Goal: Information Seeking & Learning: Learn about a topic

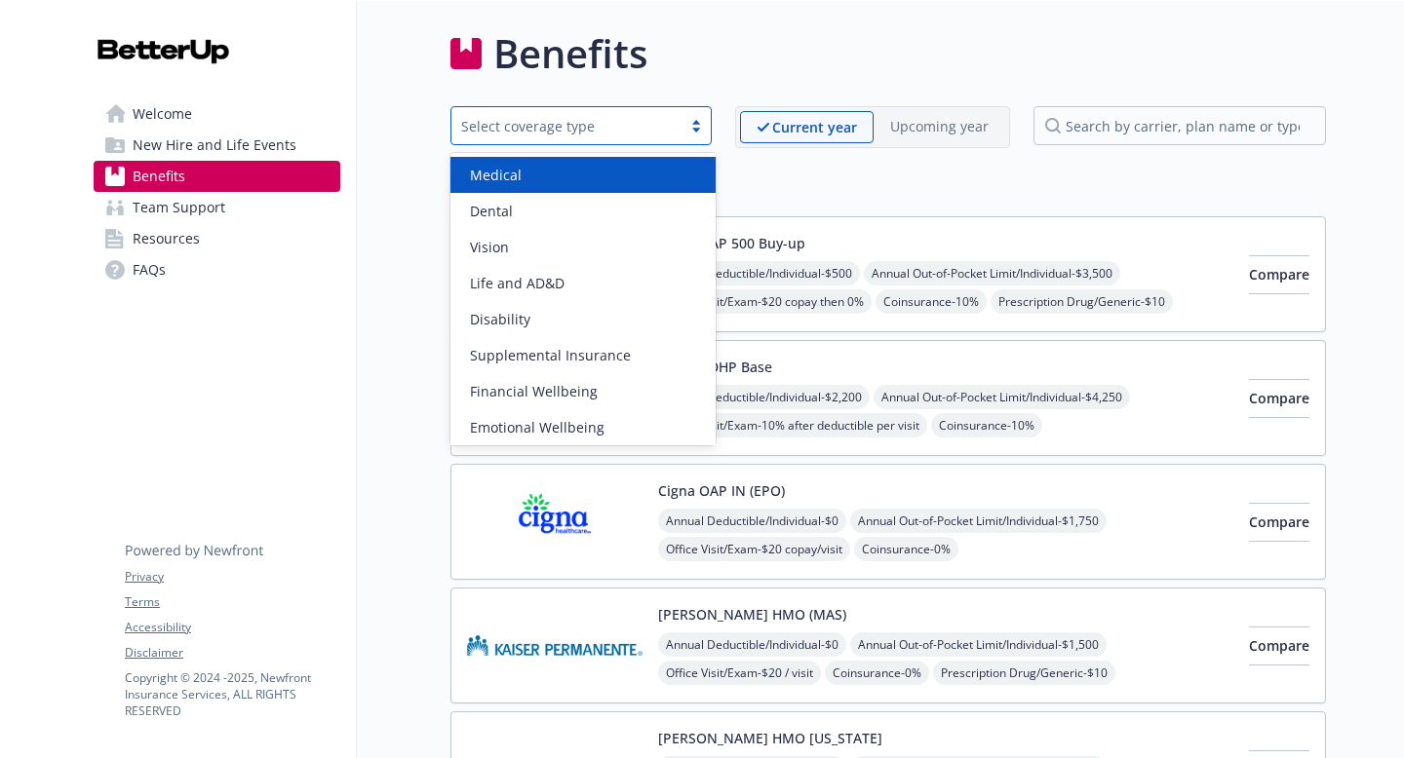
click at [677, 126] on div "Select coverage type" at bounding box center [566, 126] width 230 height 24
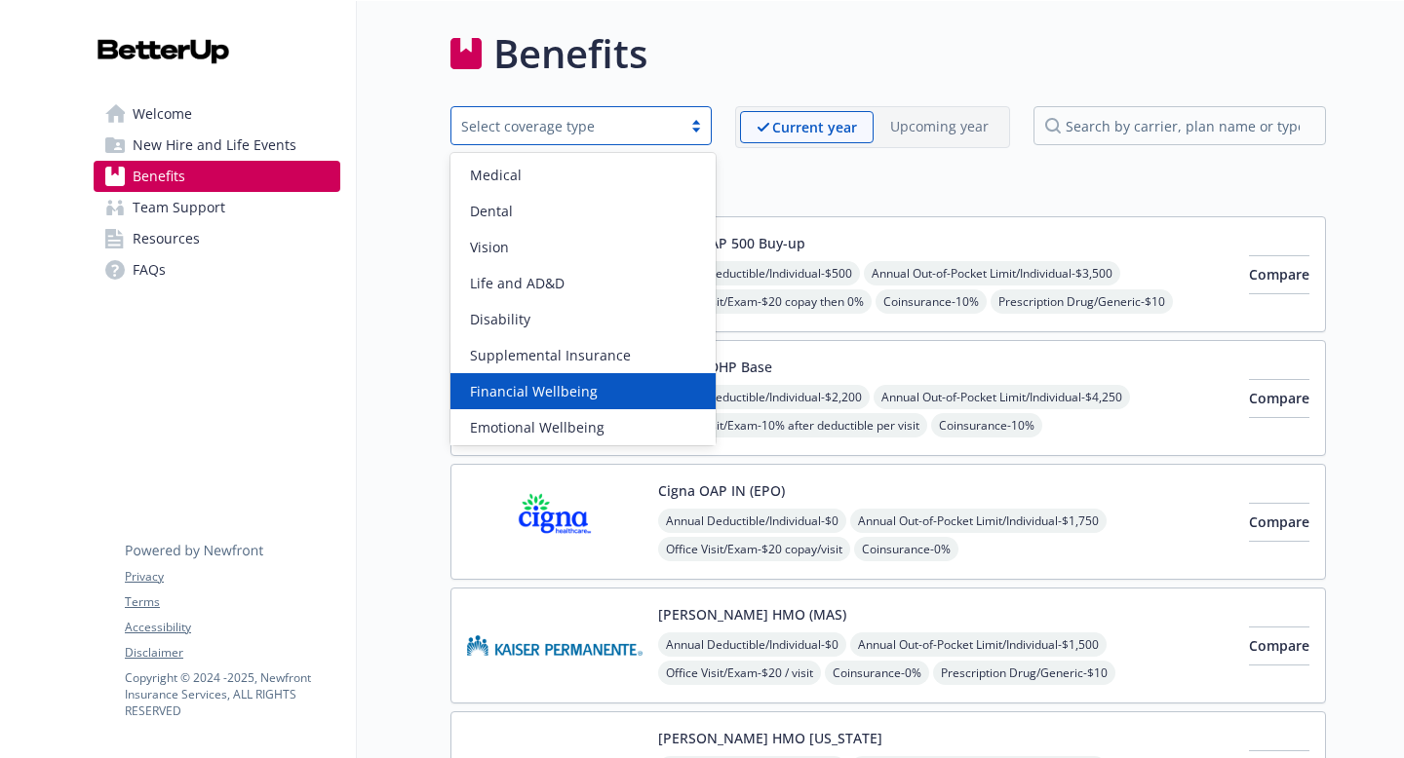
click at [603, 406] on div "Financial Wellbeing" at bounding box center [582, 391] width 265 height 36
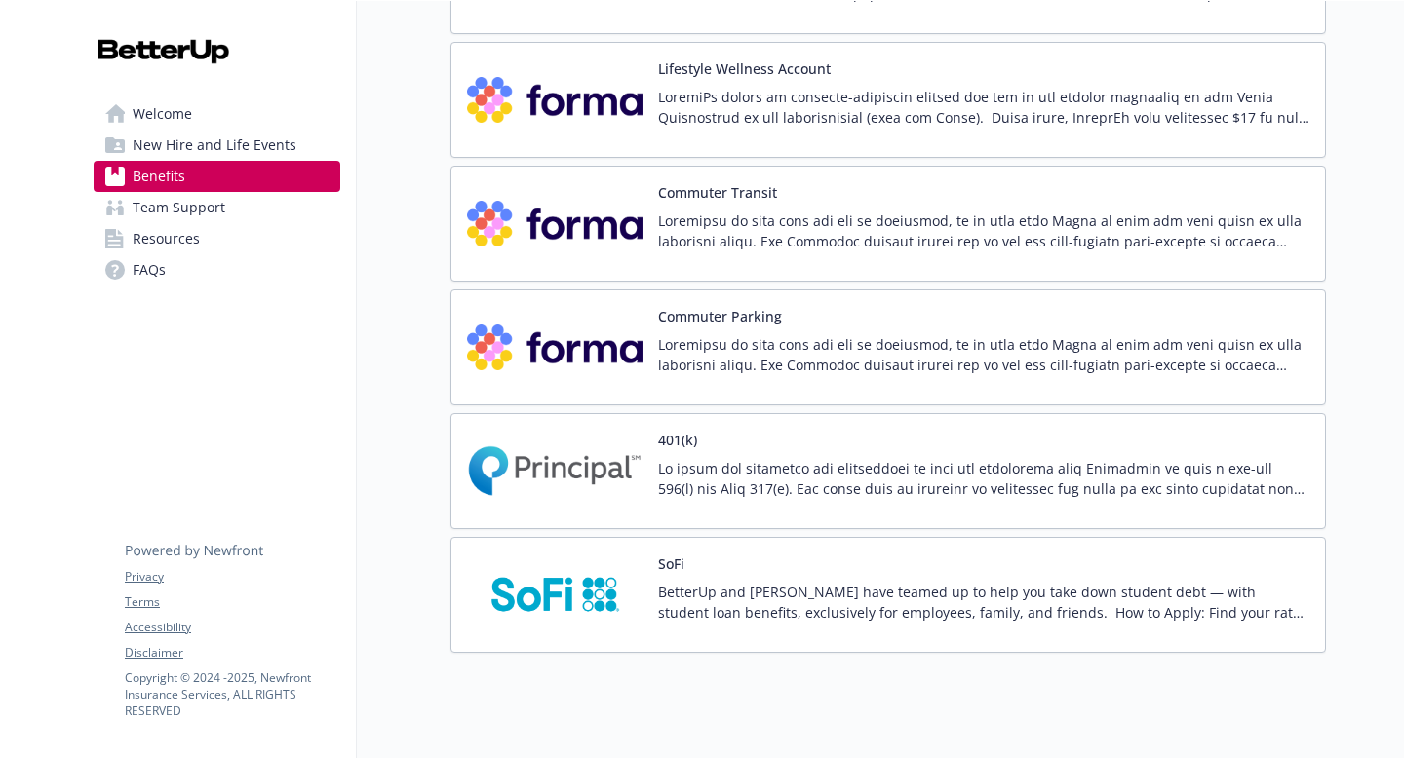
scroll to position [538, 0]
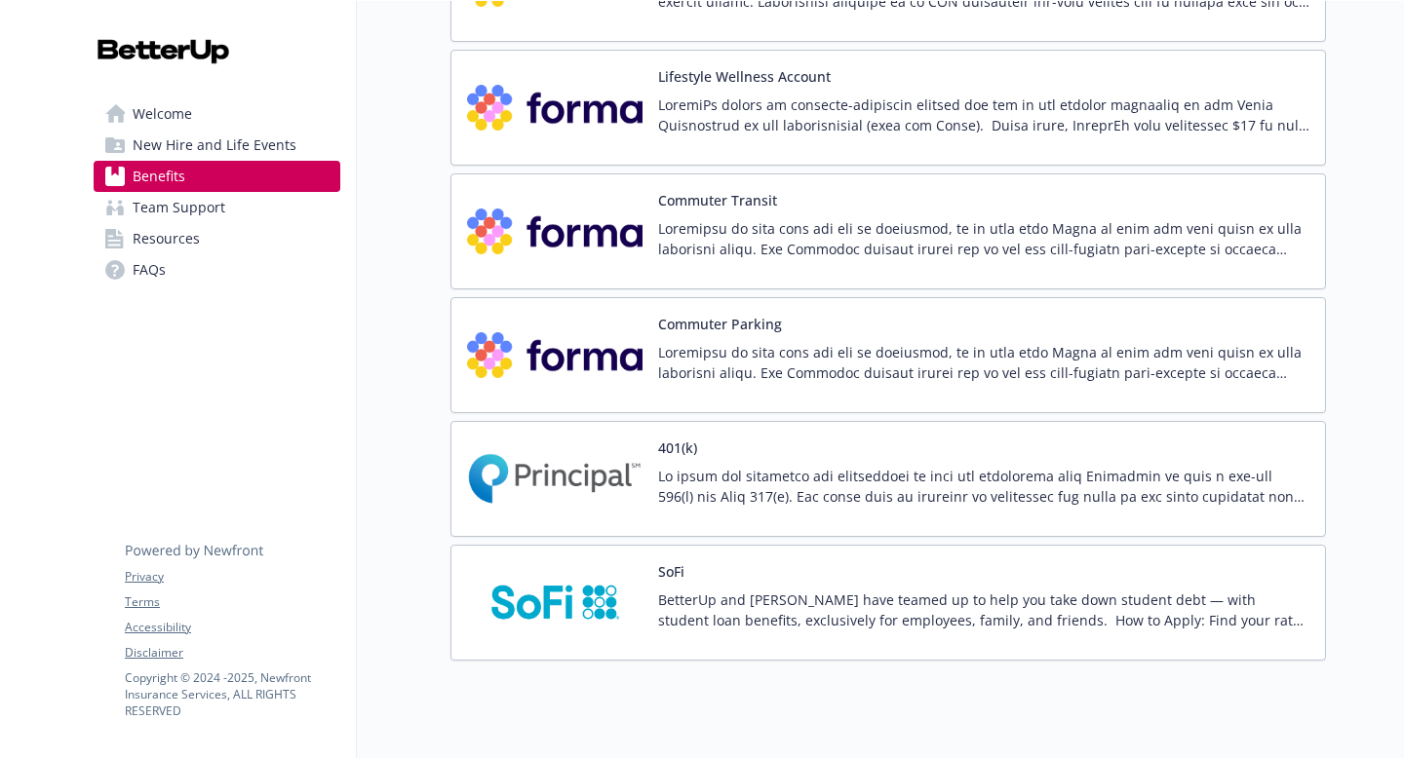
click at [1041, 102] on p at bounding box center [983, 115] width 651 height 41
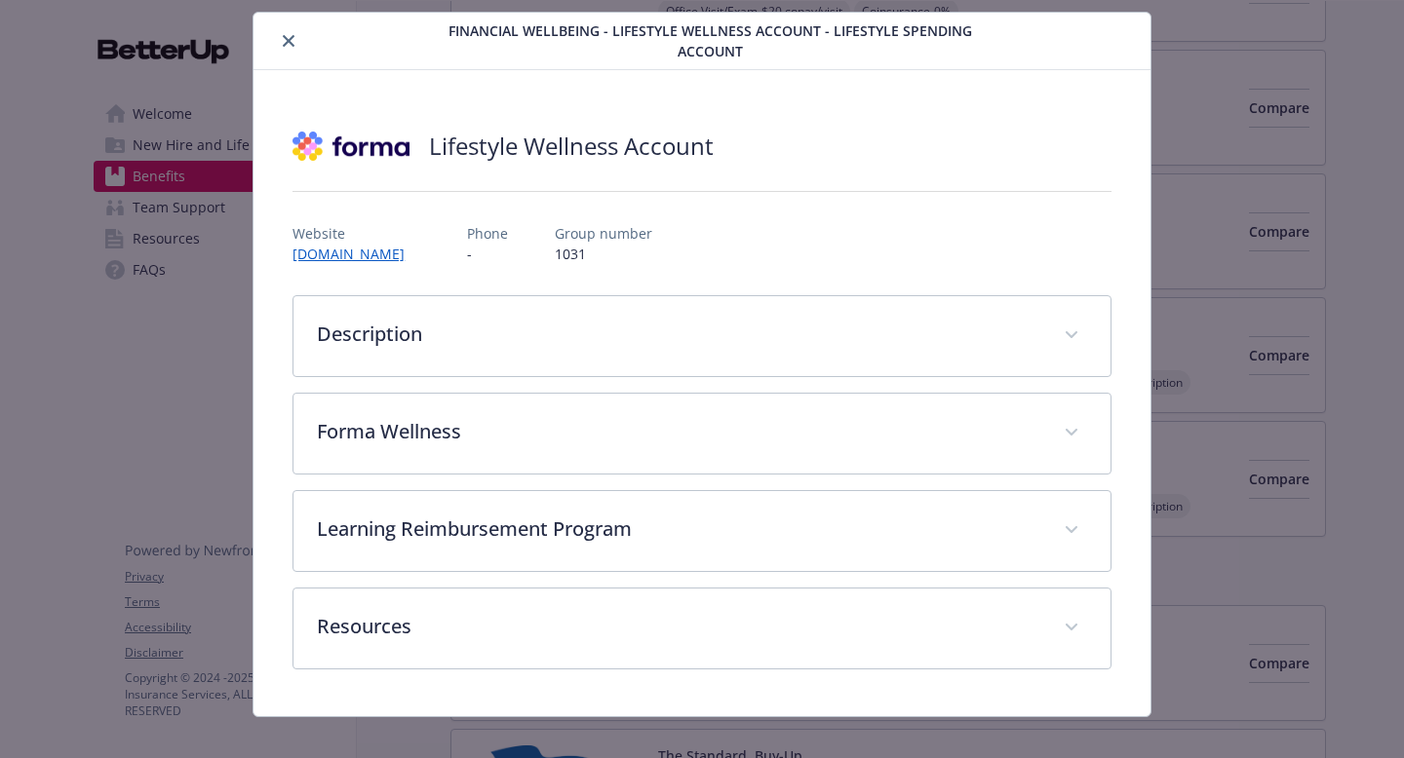
scroll to position [65, 0]
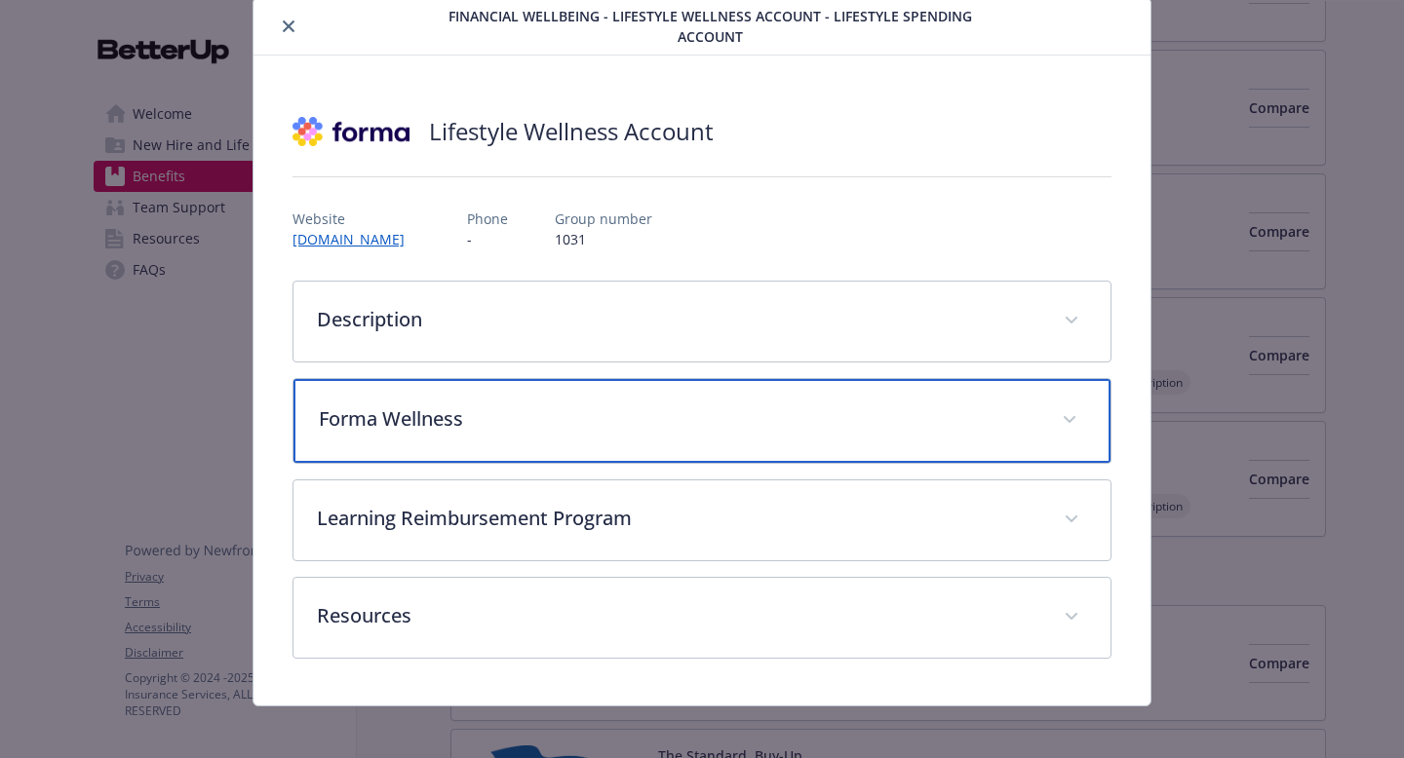
click at [826, 385] on div "Forma Wellness" at bounding box center [701, 421] width 817 height 84
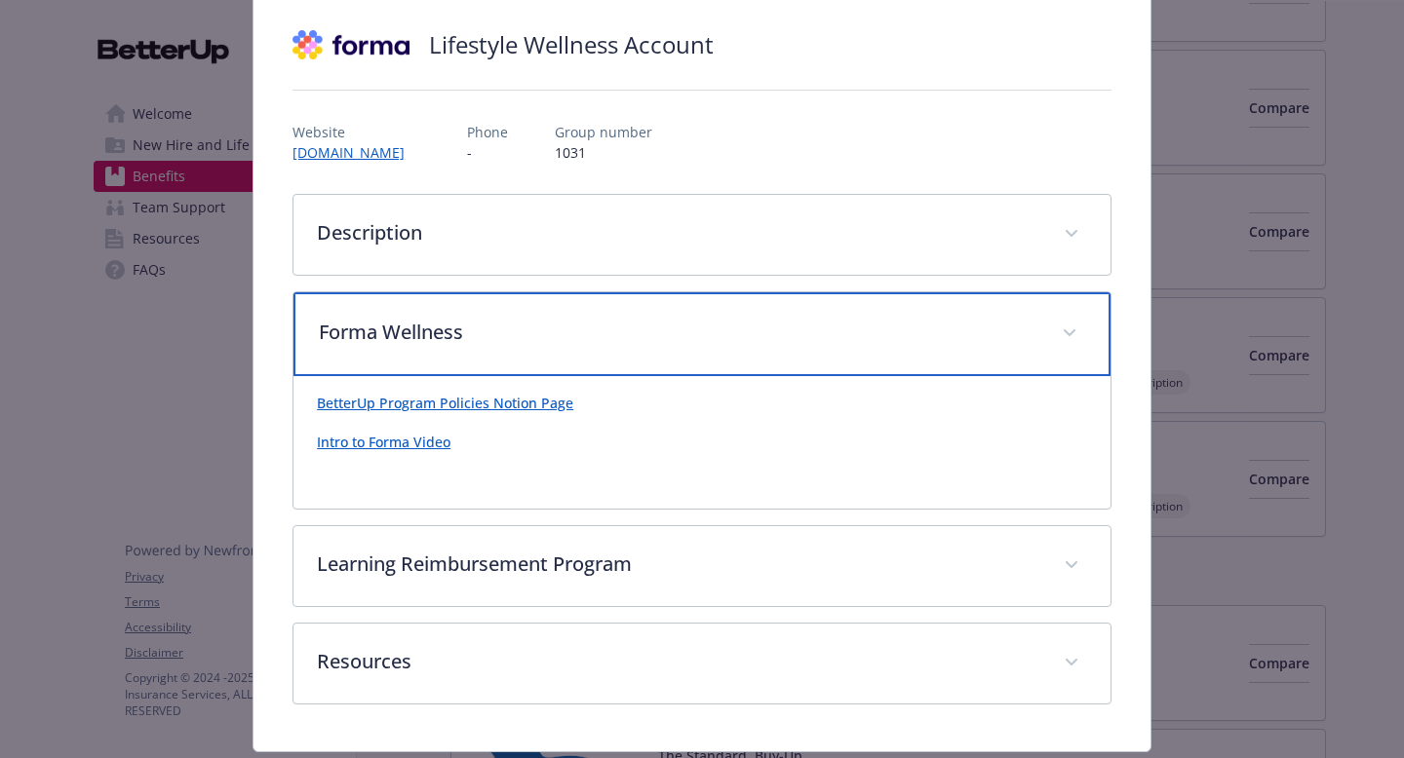
scroll to position [209, 0]
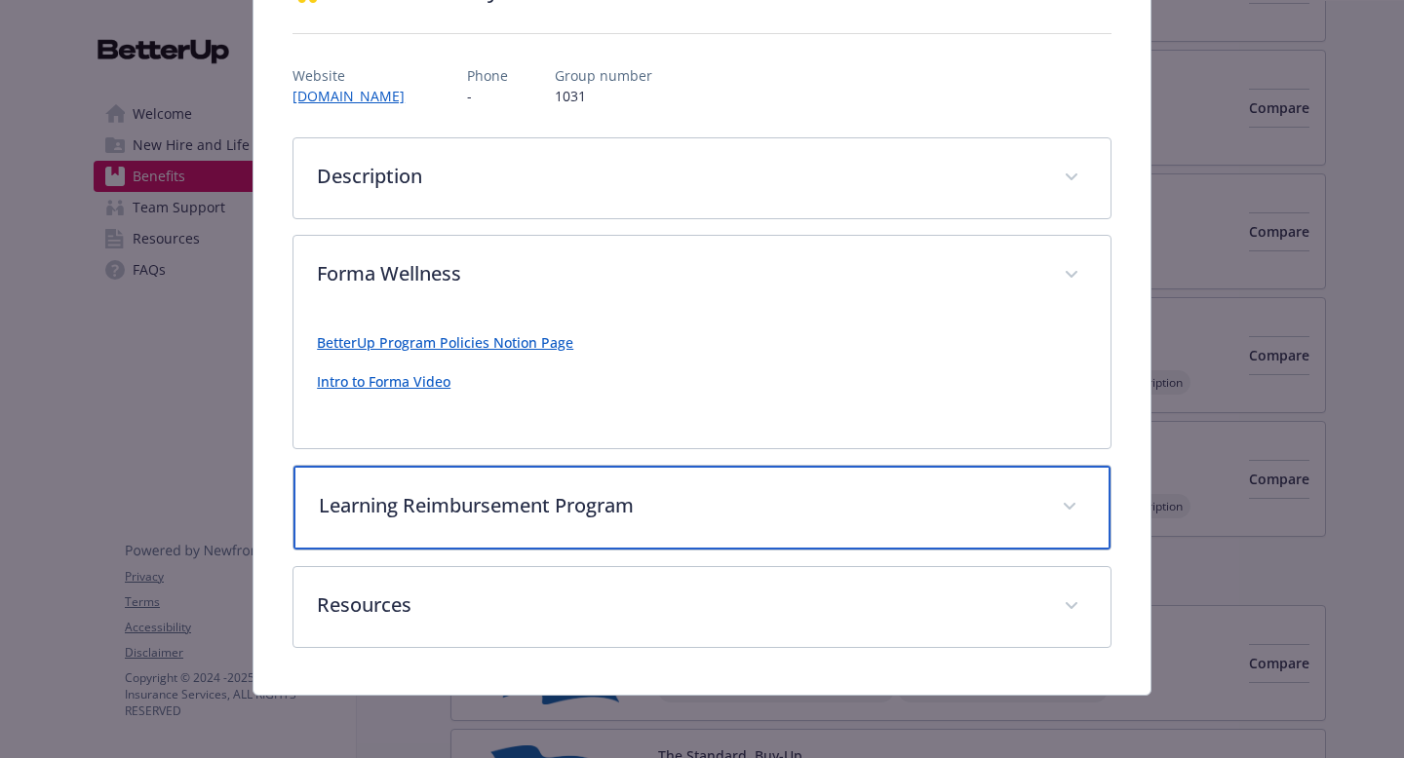
click at [591, 489] on div "Learning Reimbursement Program" at bounding box center [701, 508] width 817 height 84
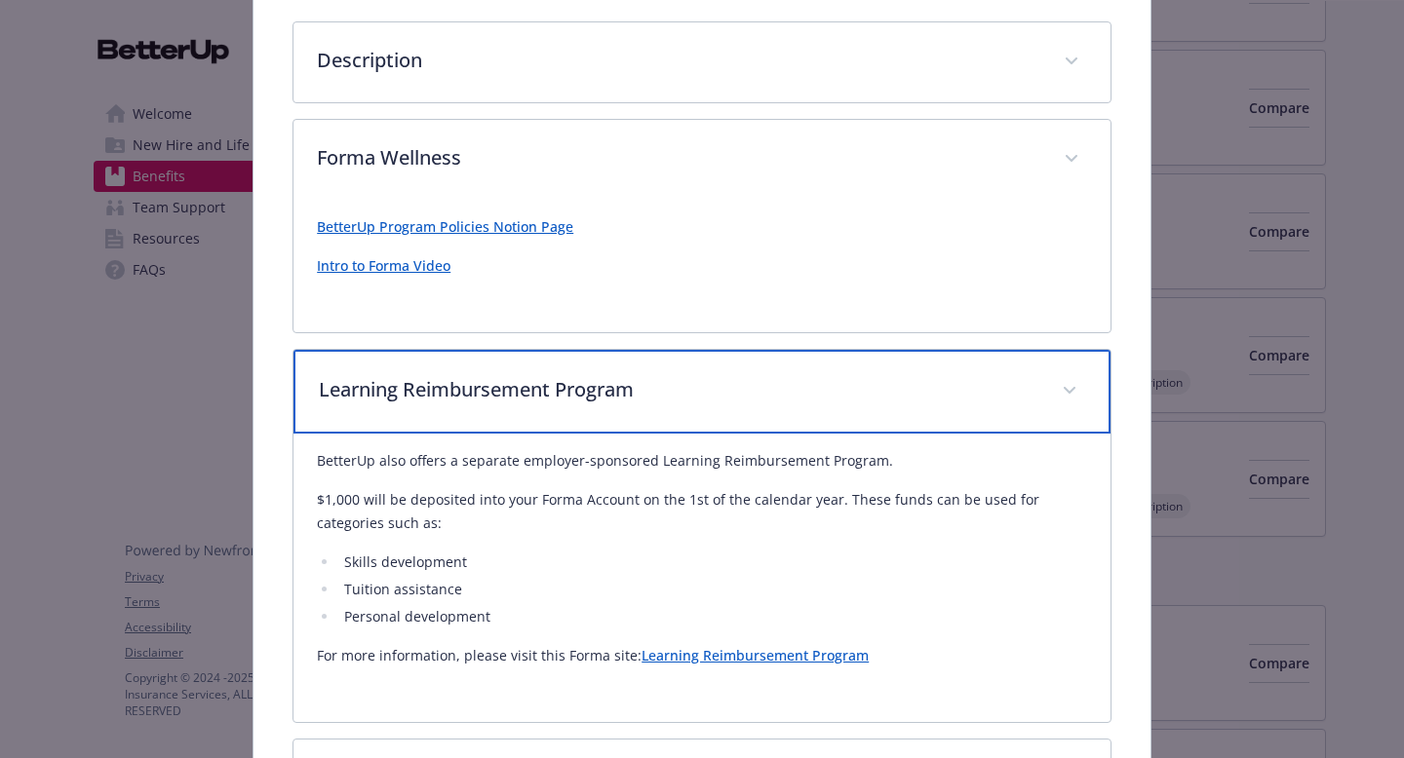
scroll to position [341, 0]
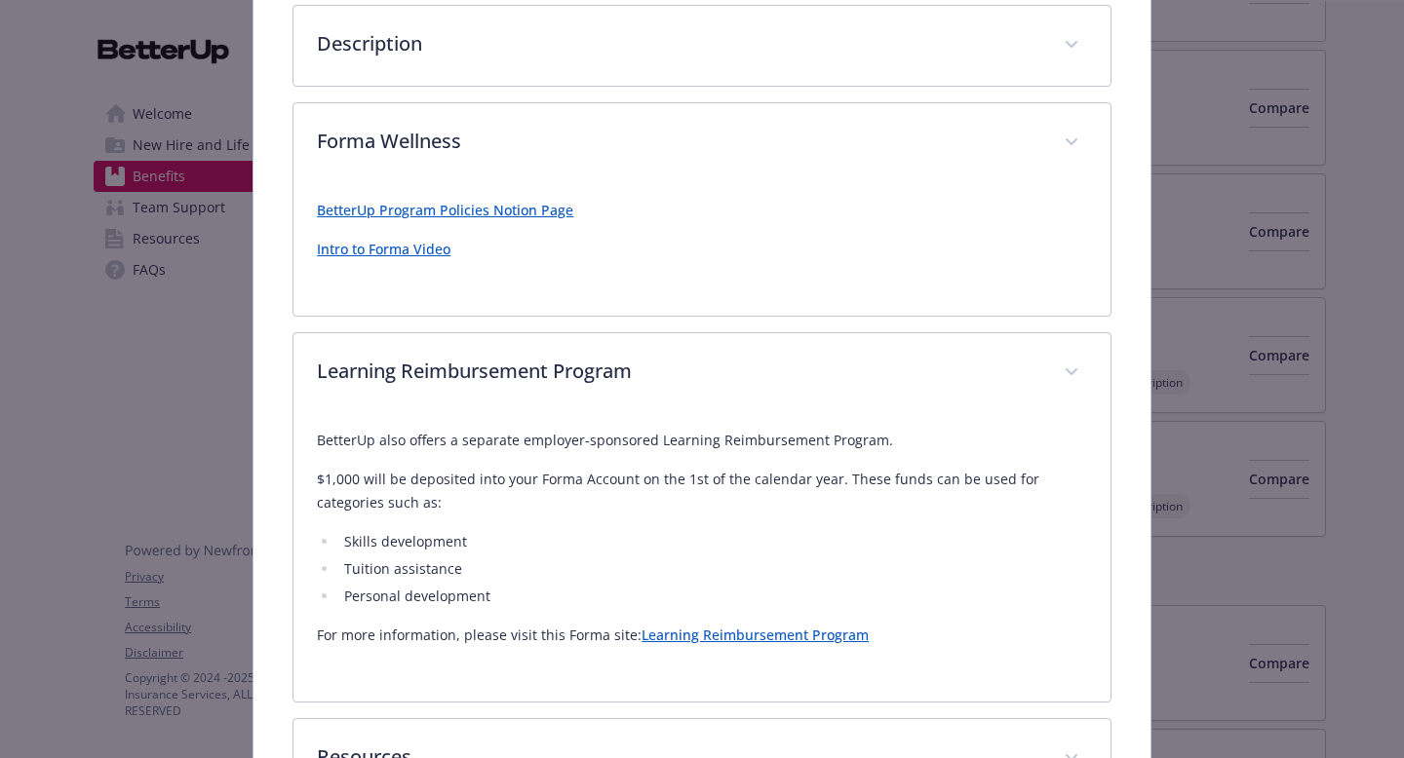
click at [546, 202] on link "BetterUp Program Policies Notion Page" at bounding box center [445, 210] width 256 height 19
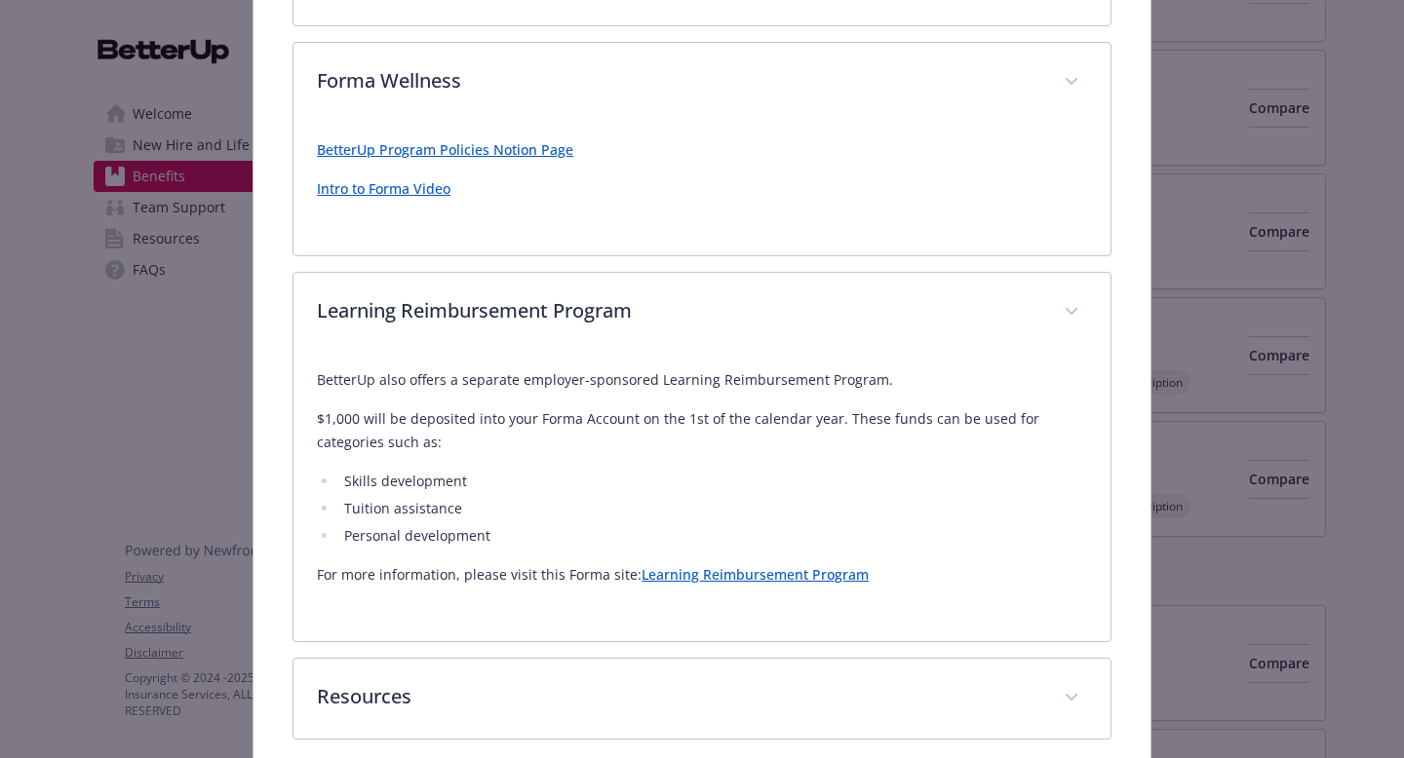
scroll to position [493, 0]
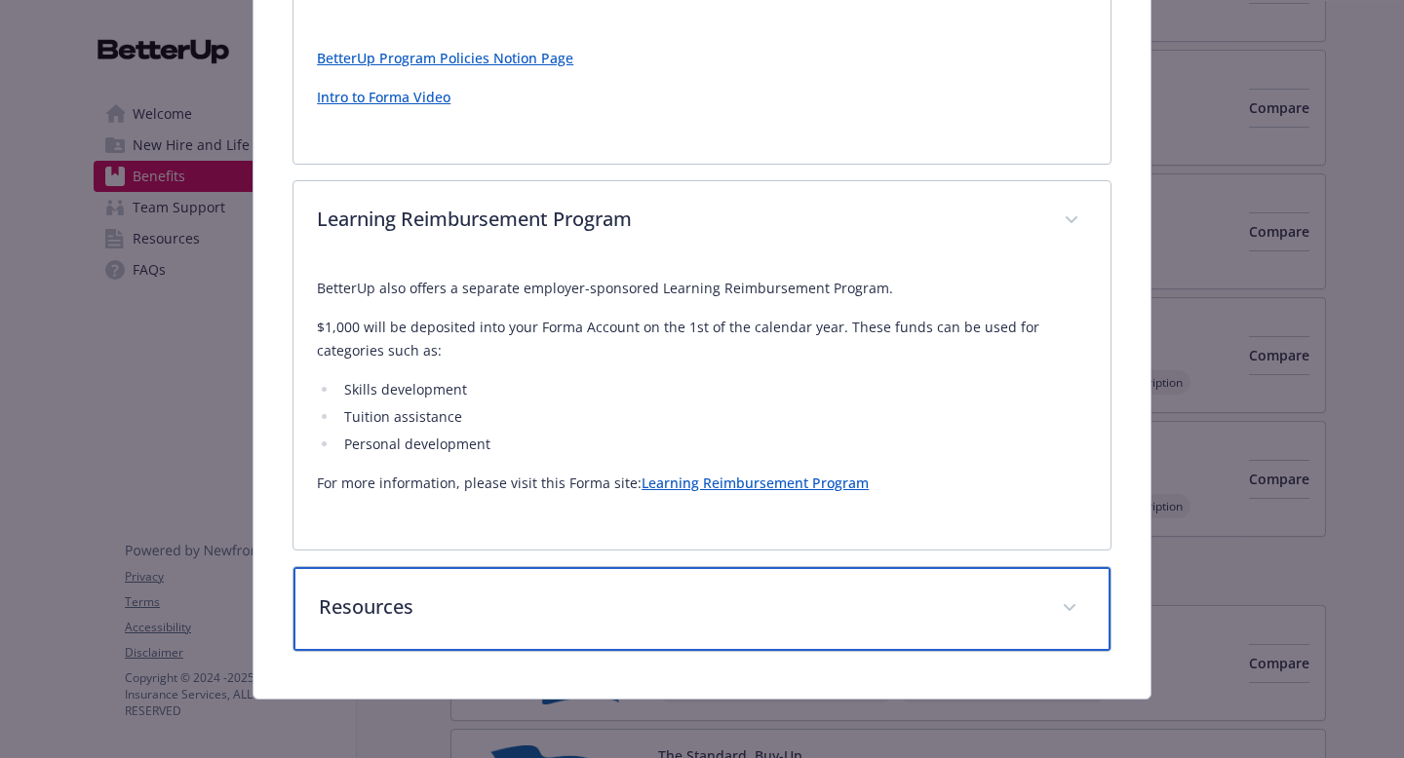
click at [665, 574] on div "Resources" at bounding box center [701, 609] width 817 height 84
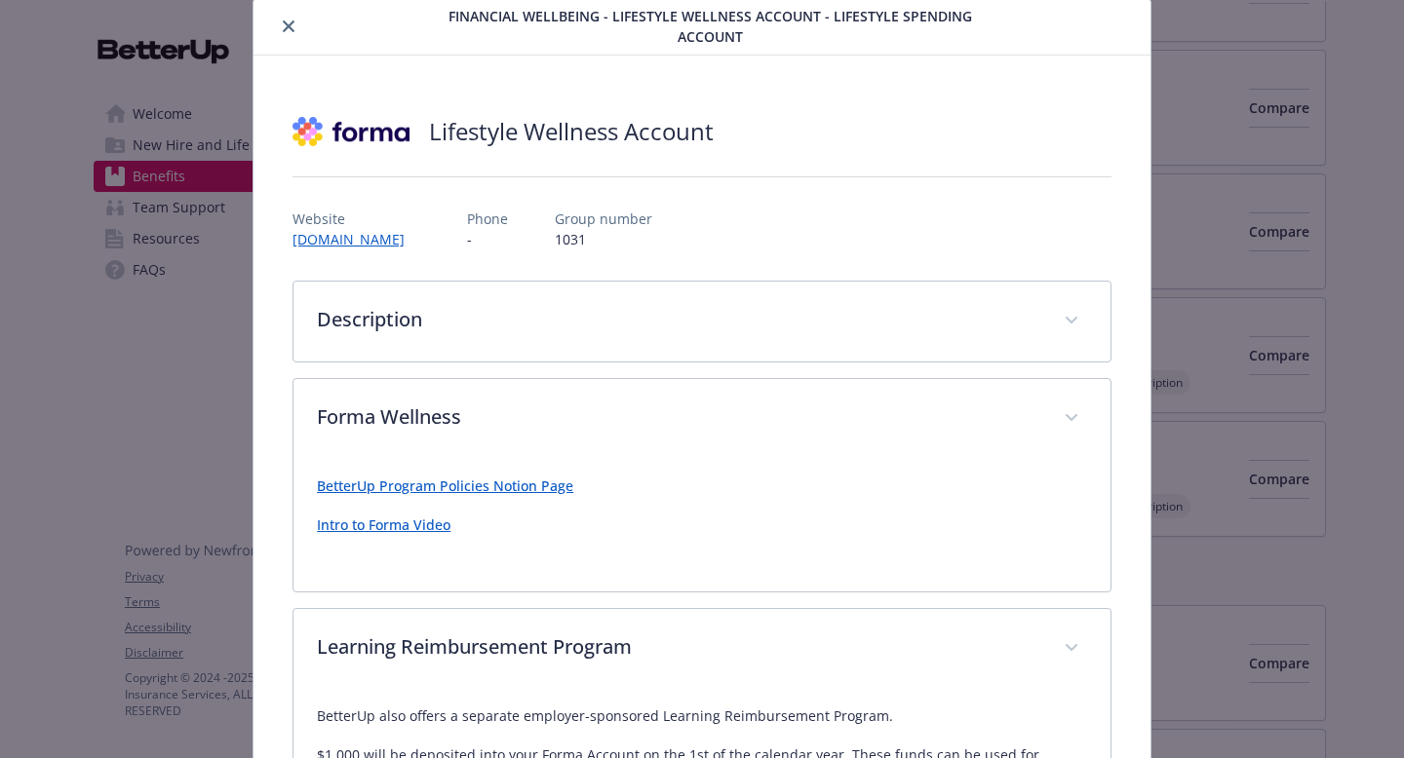
scroll to position [39, 0]
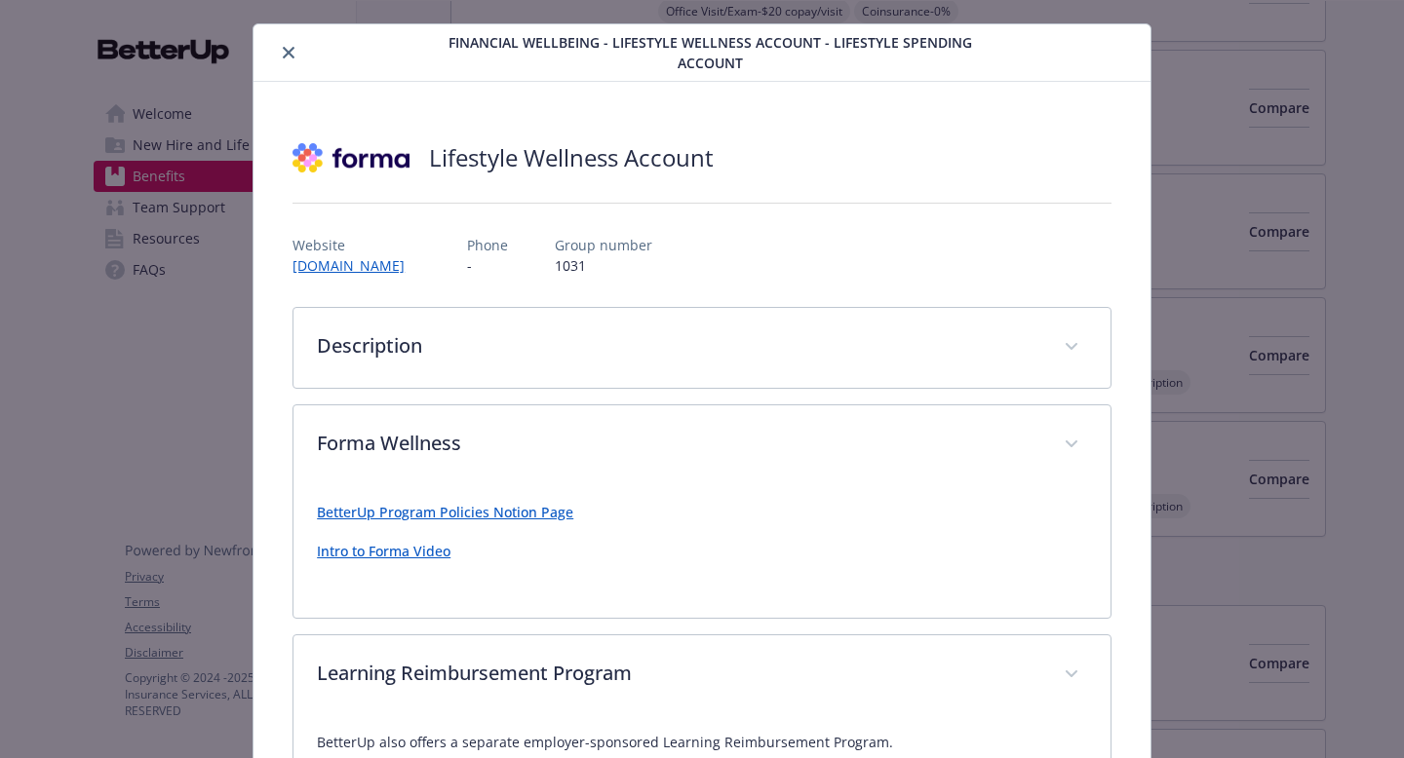
click at [270, 61] on div "details for plan Financial Wellbeing - Lifestyle Wellness Account - Lifestyle S…" at bounding box center [353, 52] width 184 height 23
click at [291, 58] on button "close" at bounding box center [288, 52] width 23 height 23
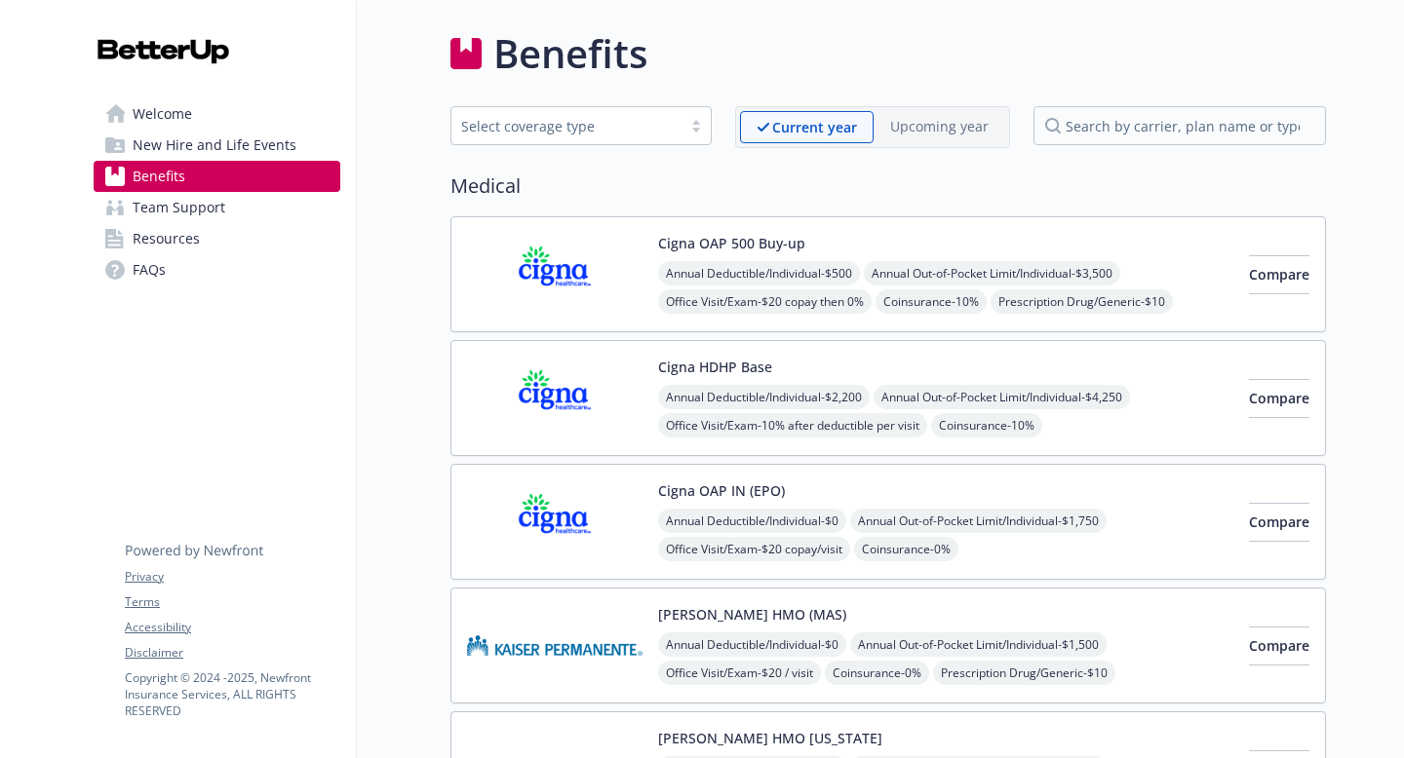
click at [644, 138] on div "Select coverage type" at bounding box center [580, 125] width 261 height 39
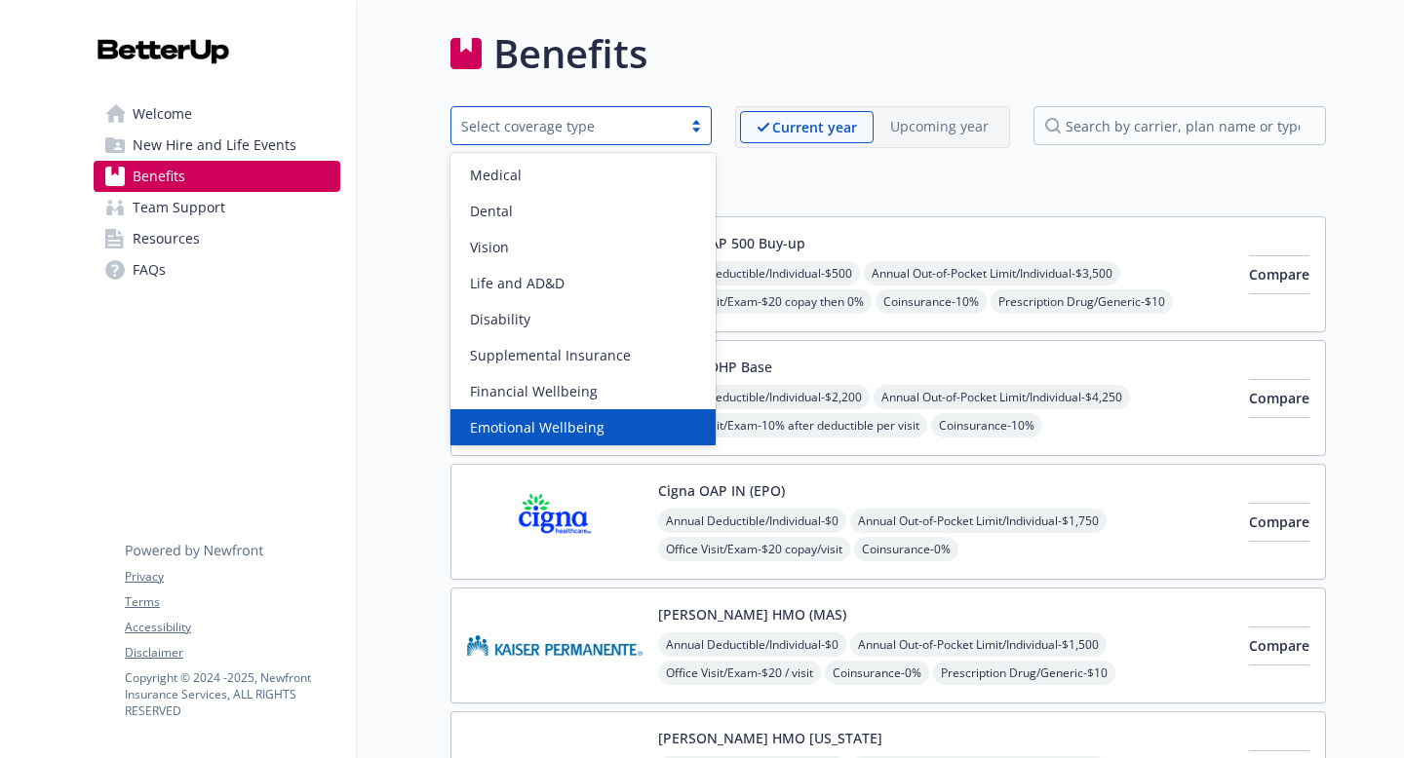
click at [629, 420] on div "Emotional Wellbeing" at bounding box center [583, 427] width 242 height 20
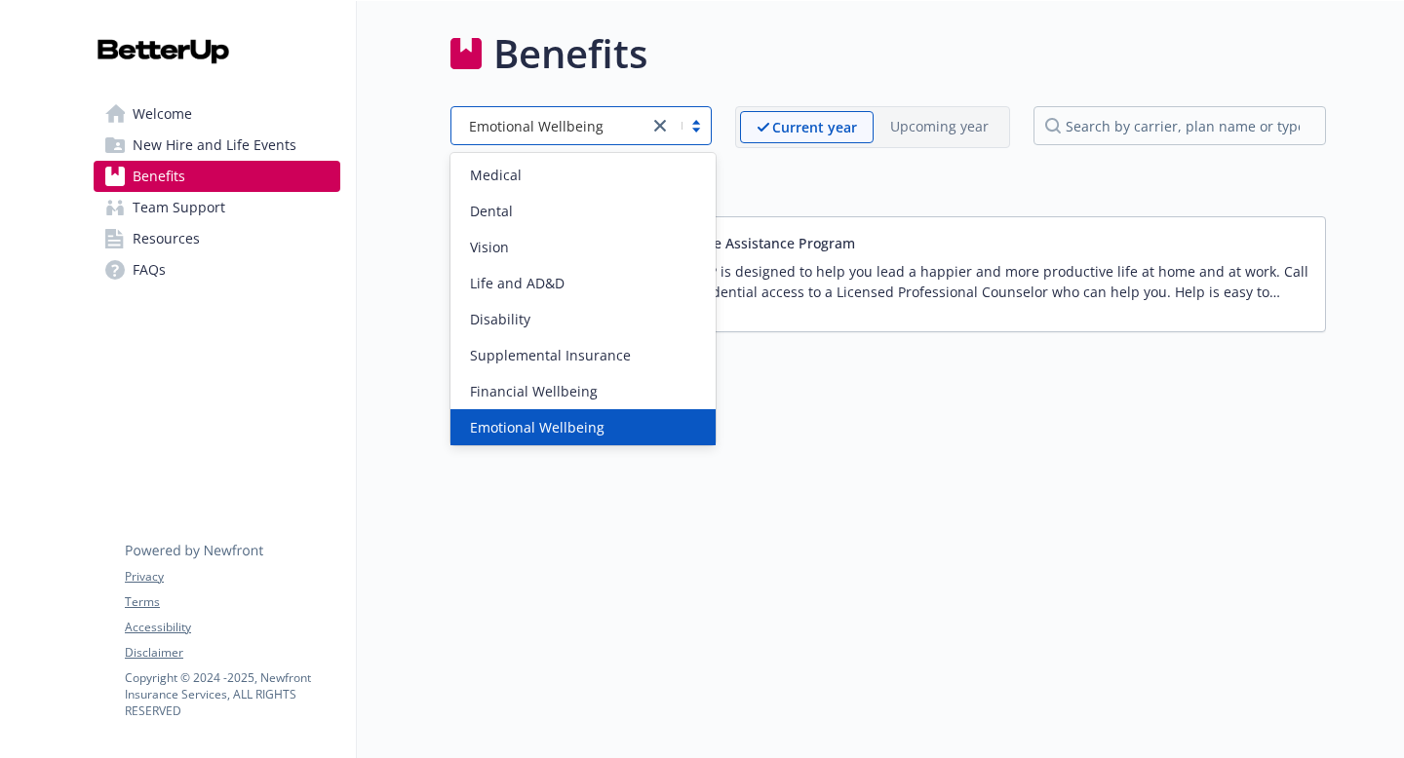
click at [629, 136] on div "Emotional Wellbeing" at bounding box center [549, 126] width 197 height 24
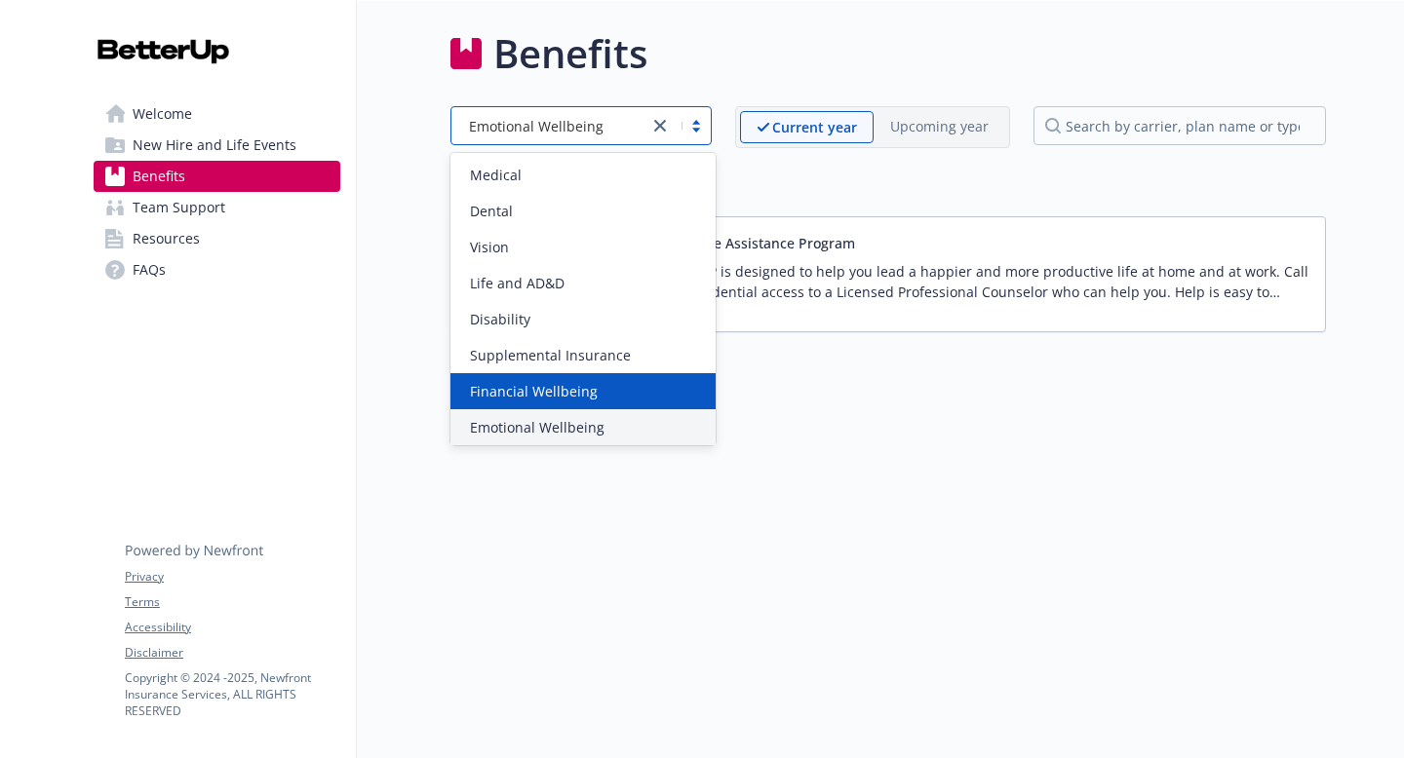
click at [603, 404] on div "Financial Wellbeing" at bounding box center [582, 391] width 265 height 36
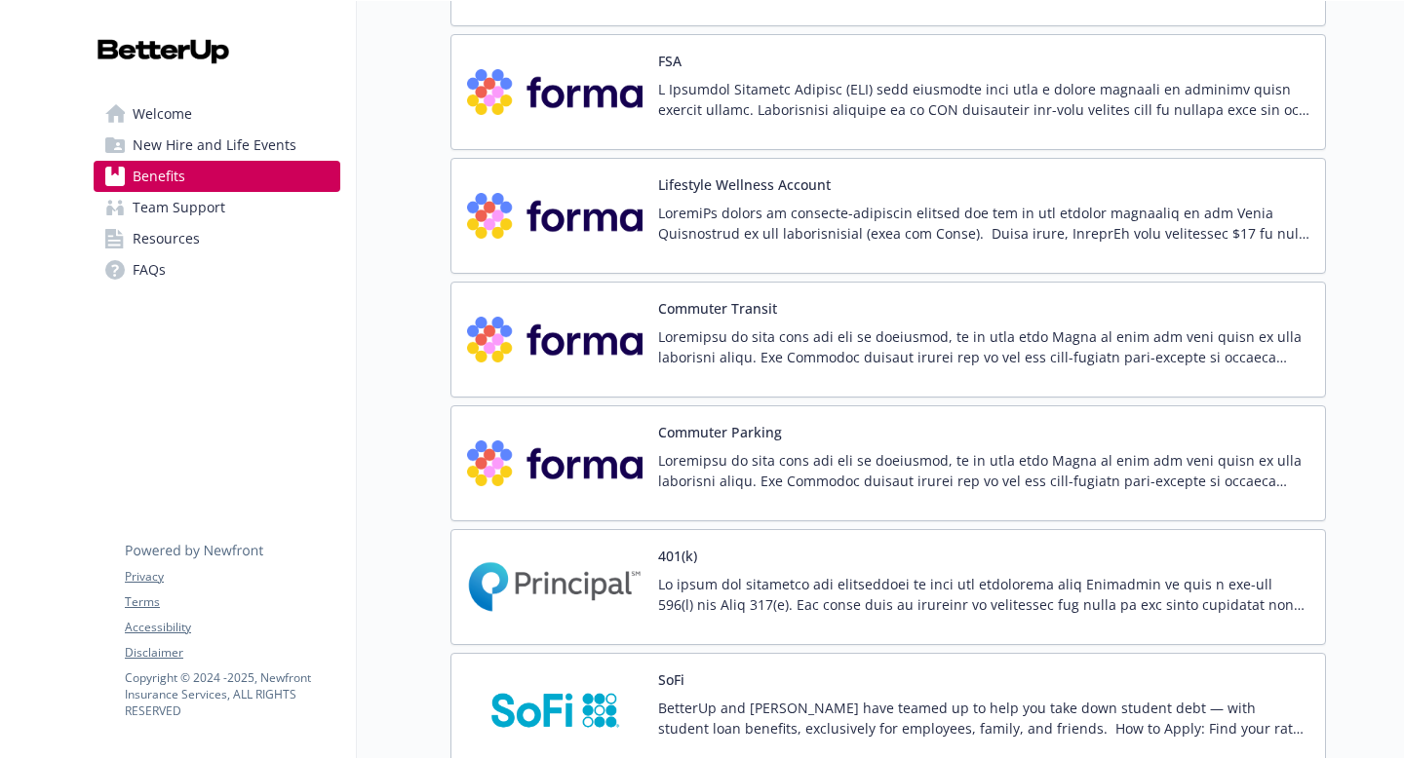
scroll to position [444, 0]
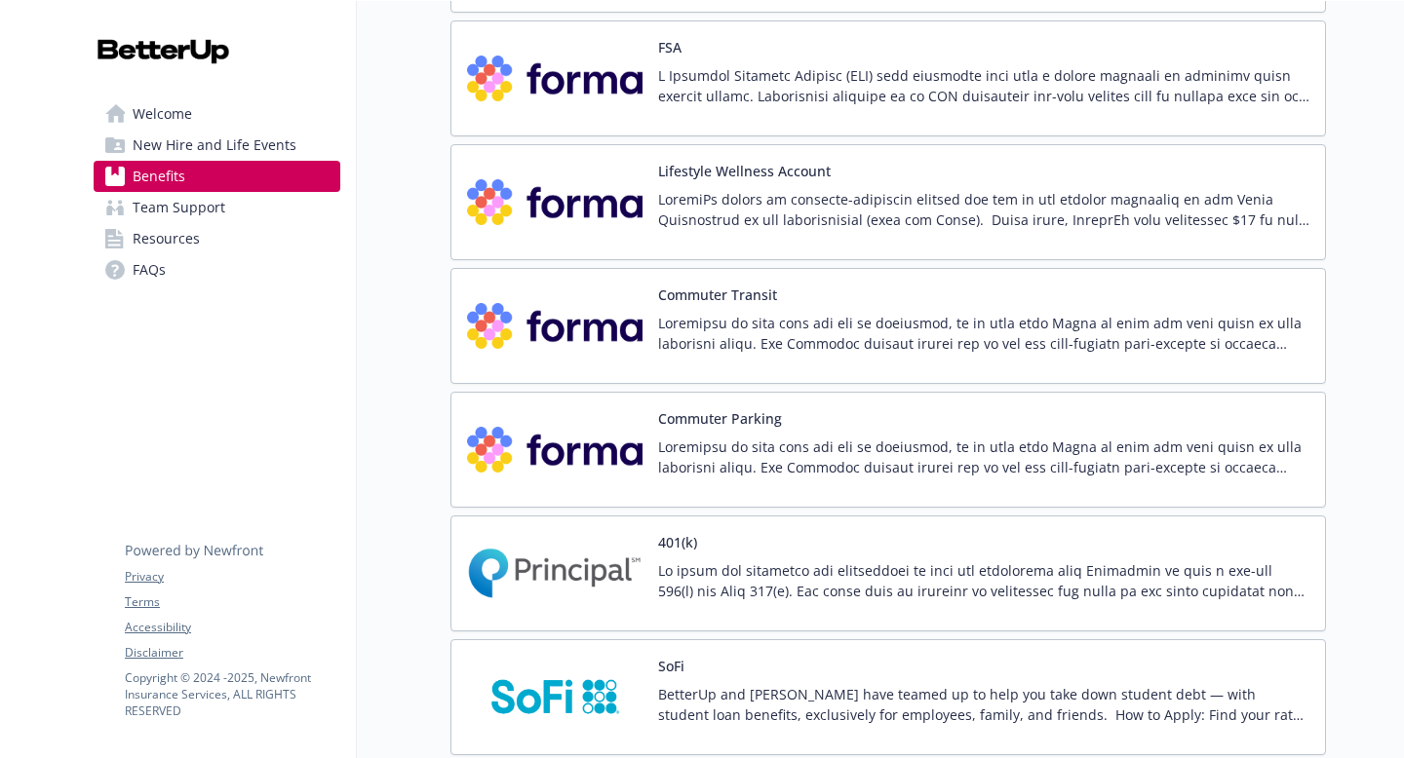
click at [766, 566] on p at bounding box center [983, 581] width 651 height 41
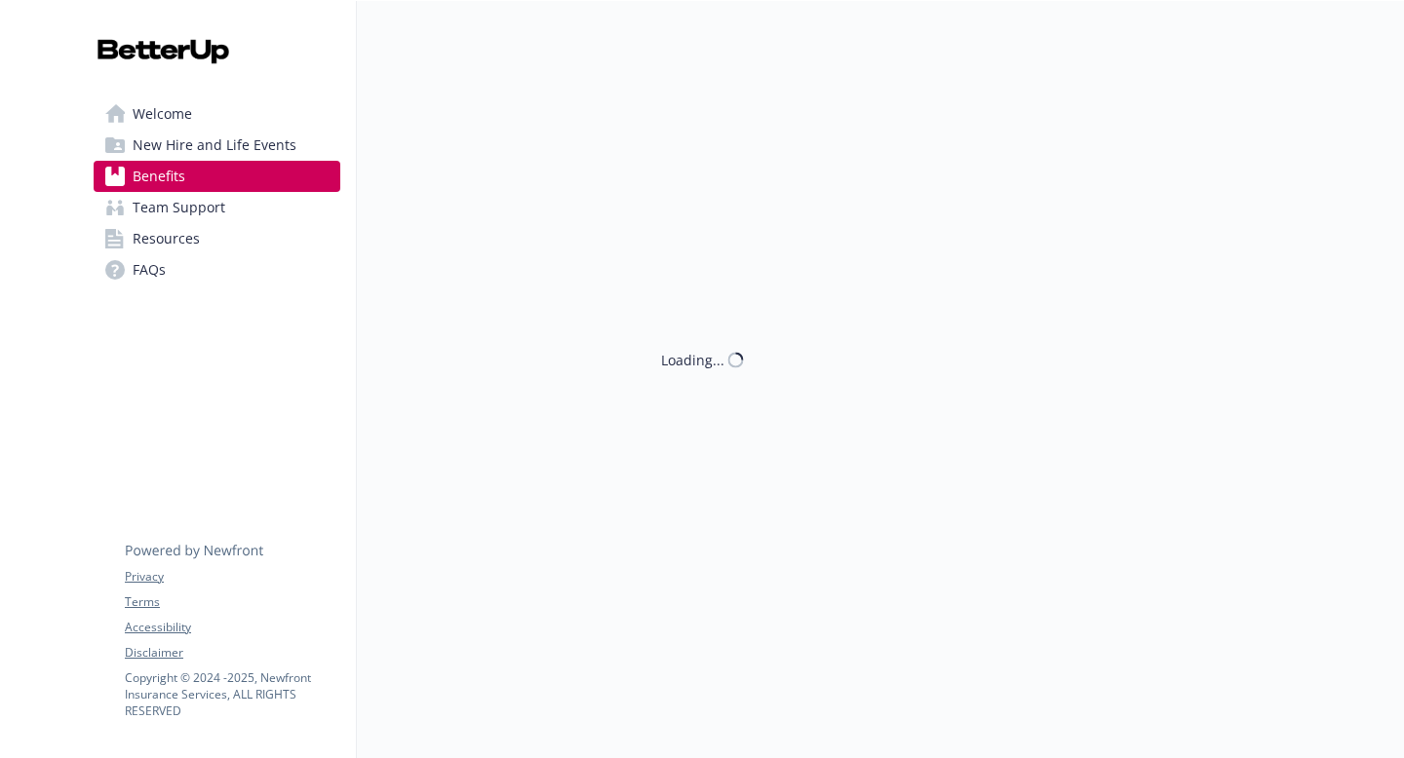
scroll to position [444, 0]
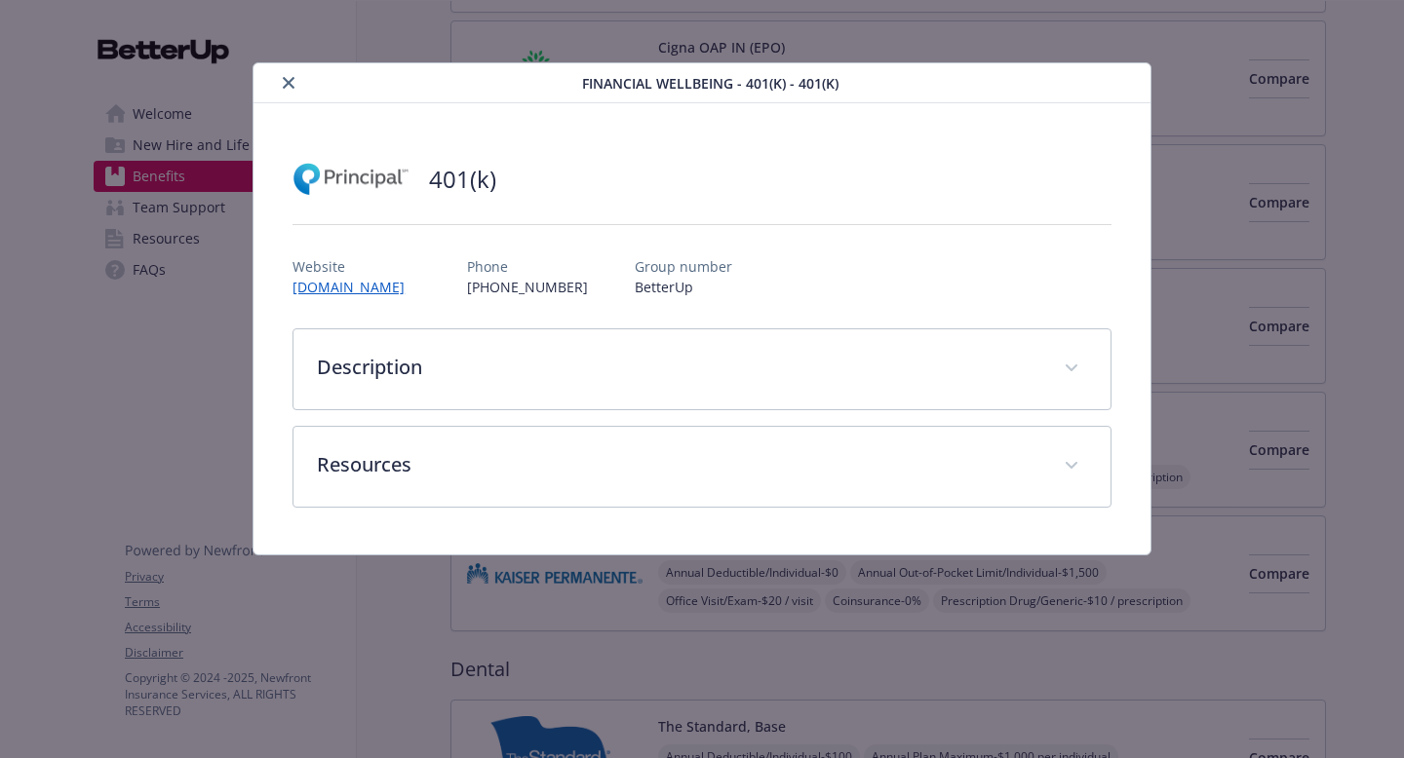
click at [283, 86] on icon "close" at bounding box center [289, 83] width 12 height 12
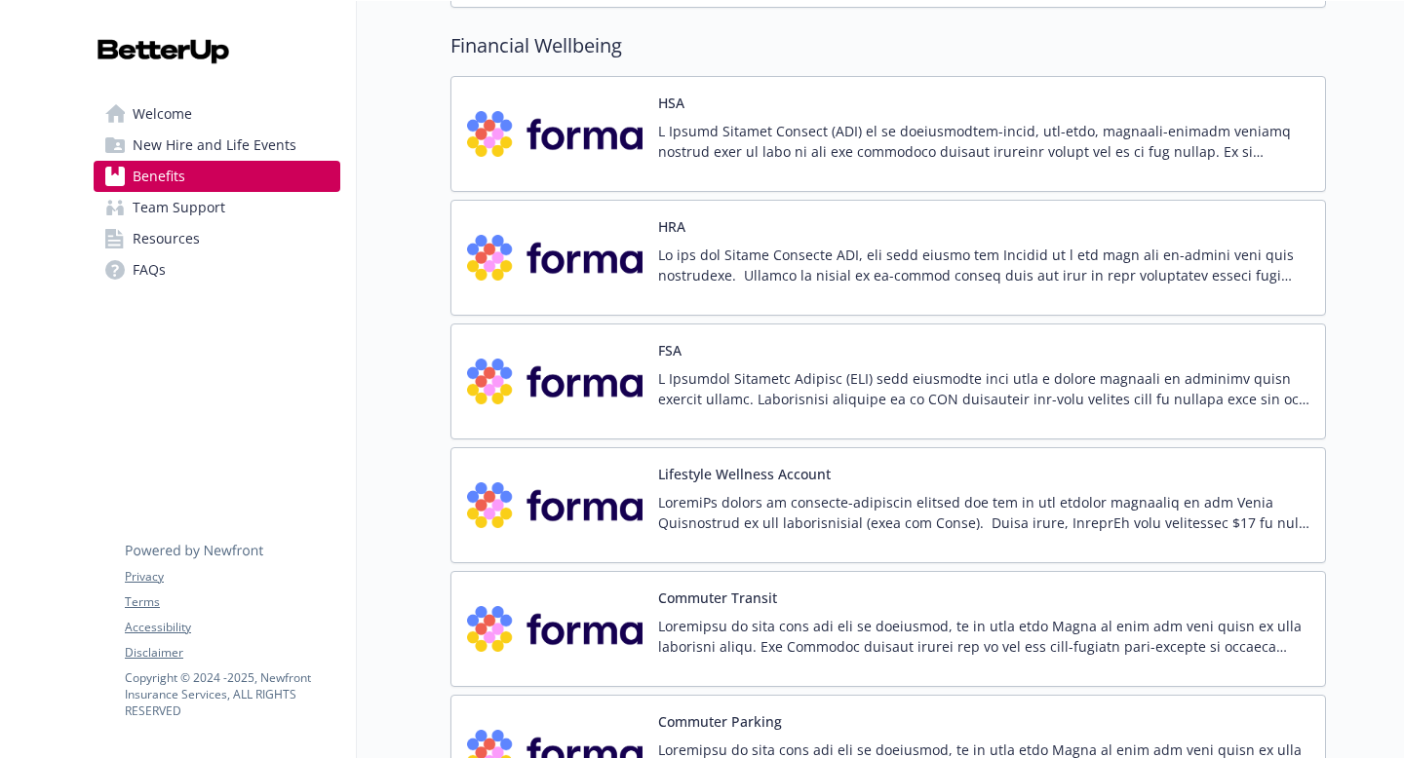
scroll to position [2750, 0]
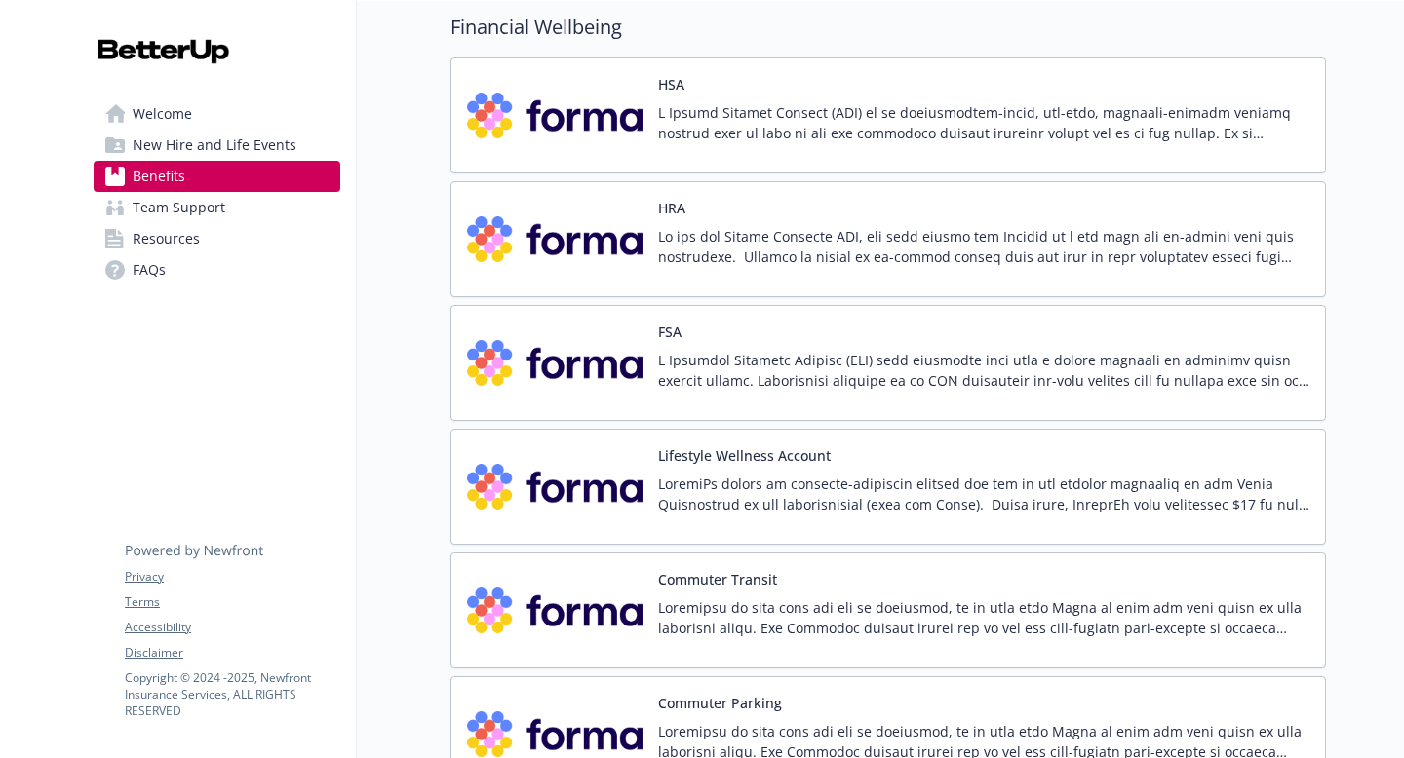
click at [703, 474] on p at bounding box center [983, 494] width 651 height 41
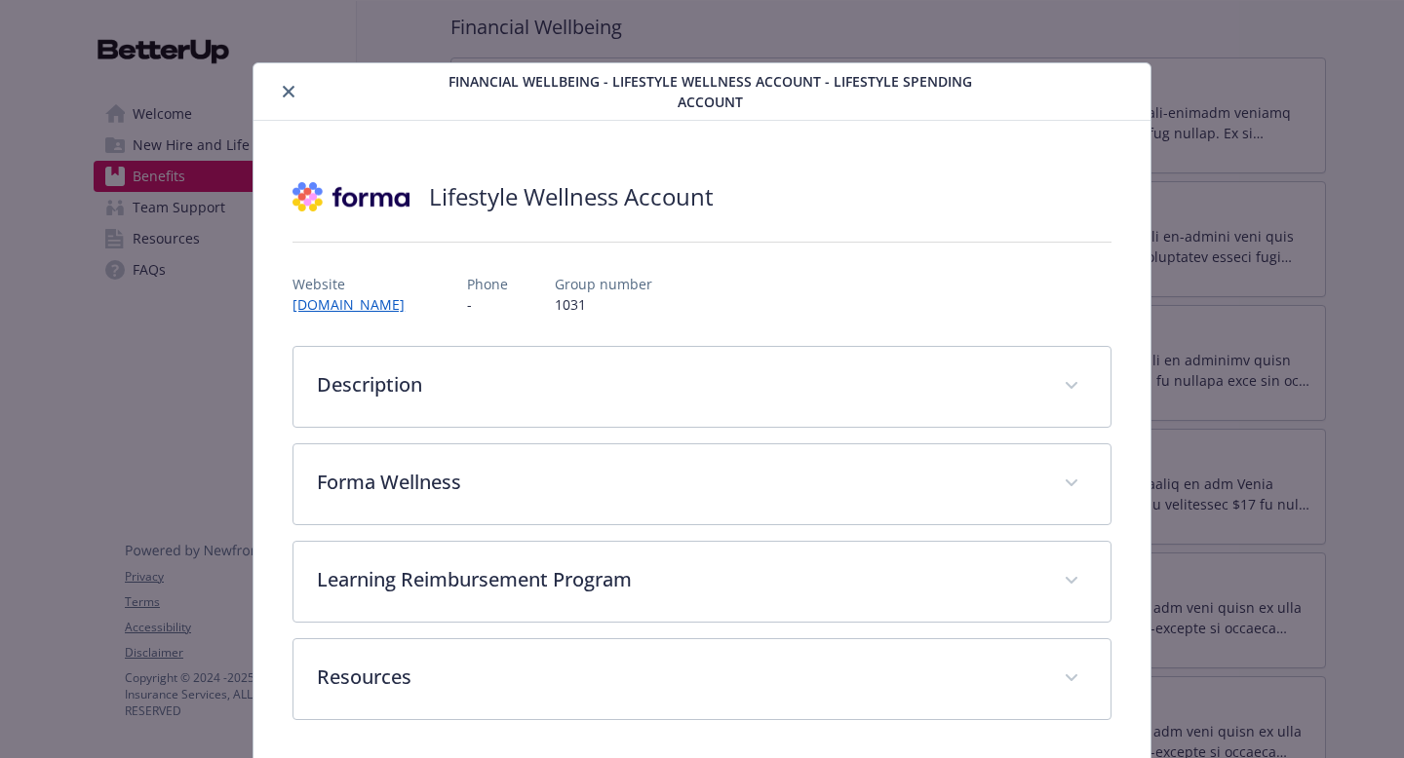
scroll to position [4, 0]
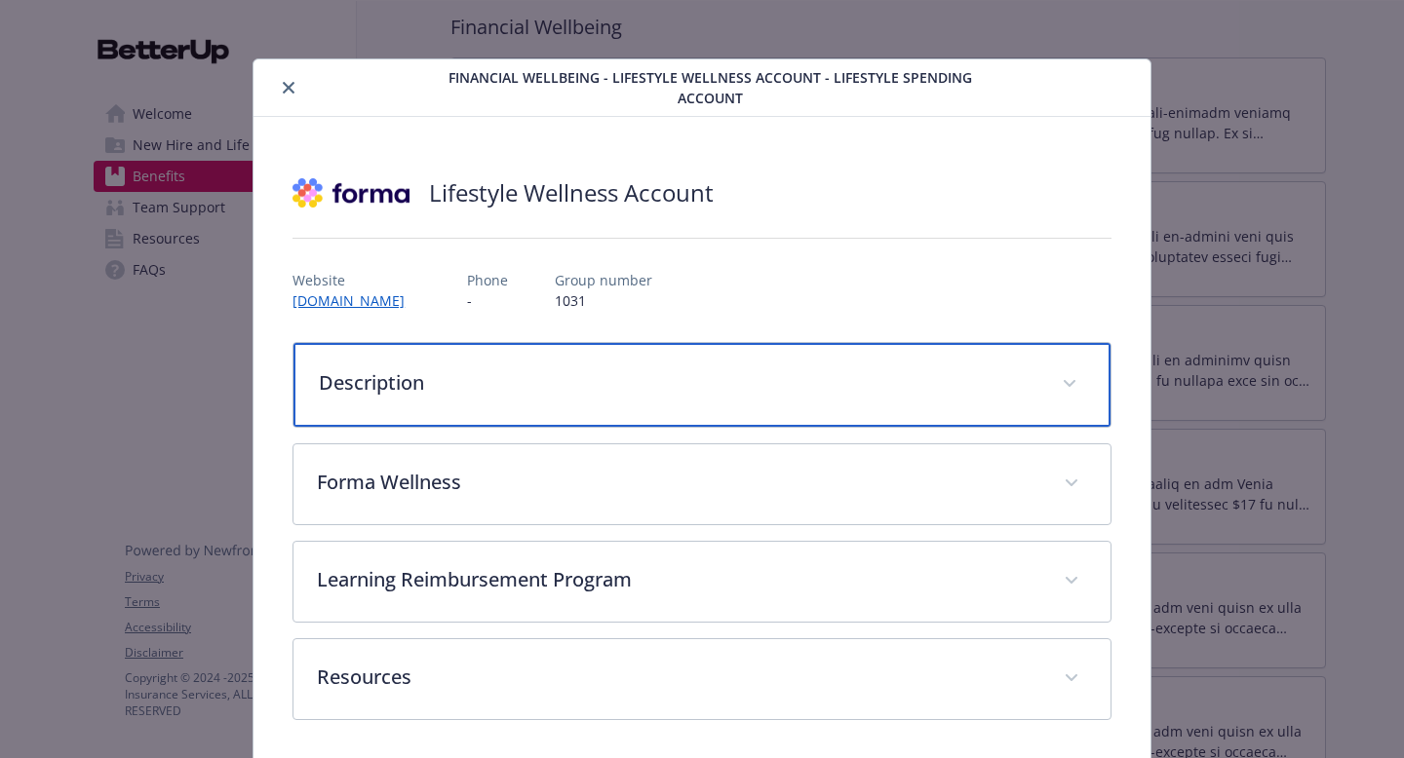
click at [422, 362] on div "Description" at bounding box center [701, 385] width 817 height 84
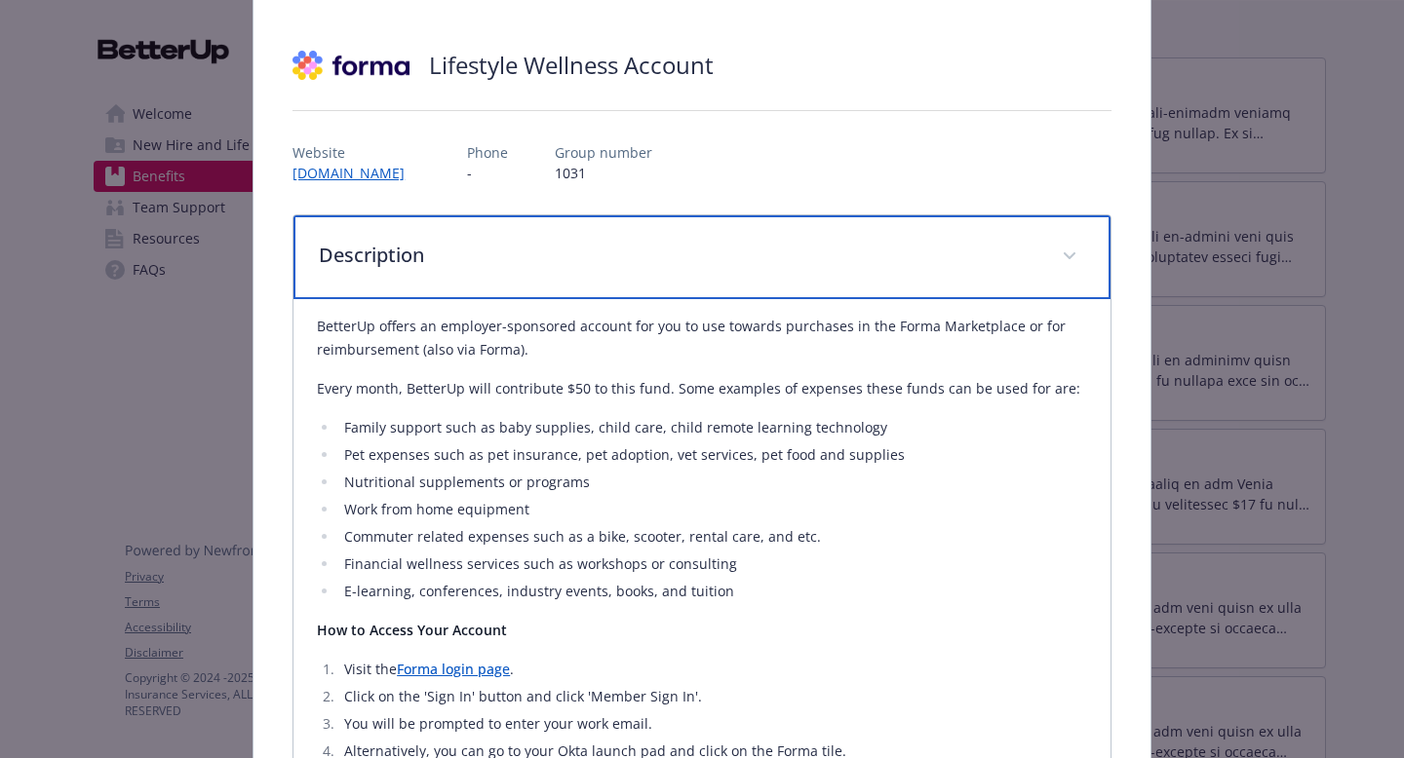
scroll to position [134, 0]
